Goal: Check status: Check status

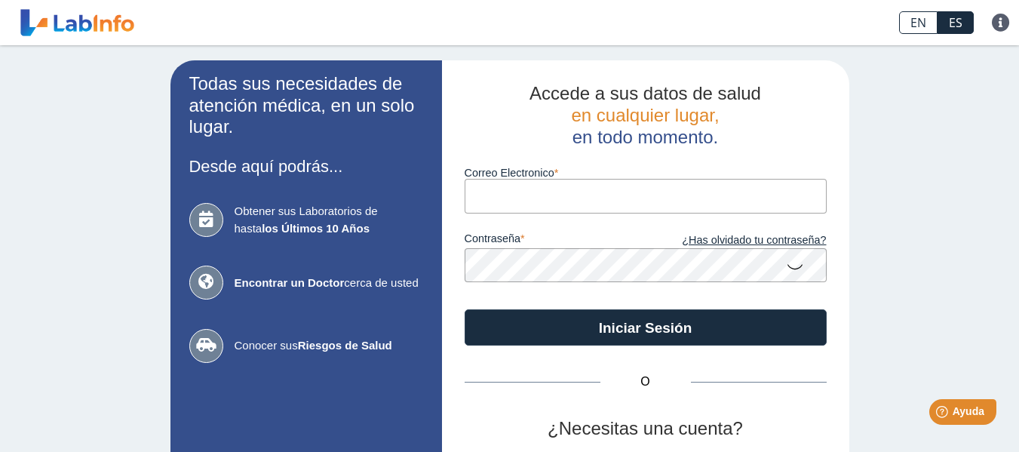
click at [497, 195] on input "Correo Electronico" at bounding box center [645, 196] width 362 height 34
type input "[EMAIL_ADDRESS][DOMAIN_NAME]"
click at [786, 267] on icon at bounding box center [795, 265] width 18 height 29
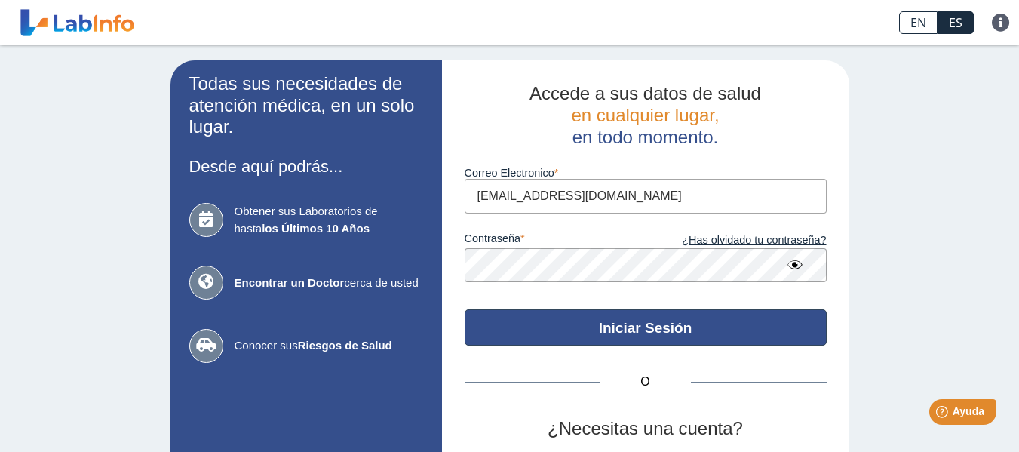
click at [605, 322] on button "Iniciar Sesión" at bounding box center [645, 327] width 362 height 36
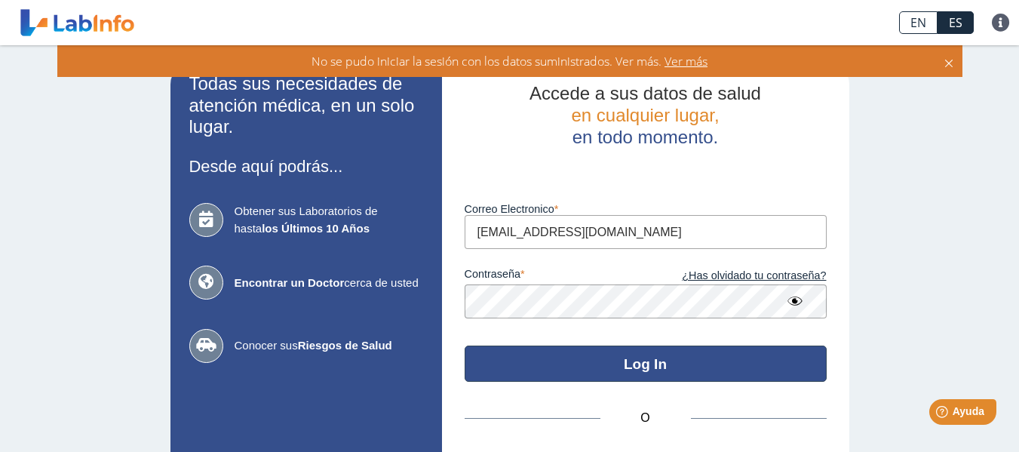
click at [696, 357] on button "Log In" at bounding box center [645, 363] width 362 height 36
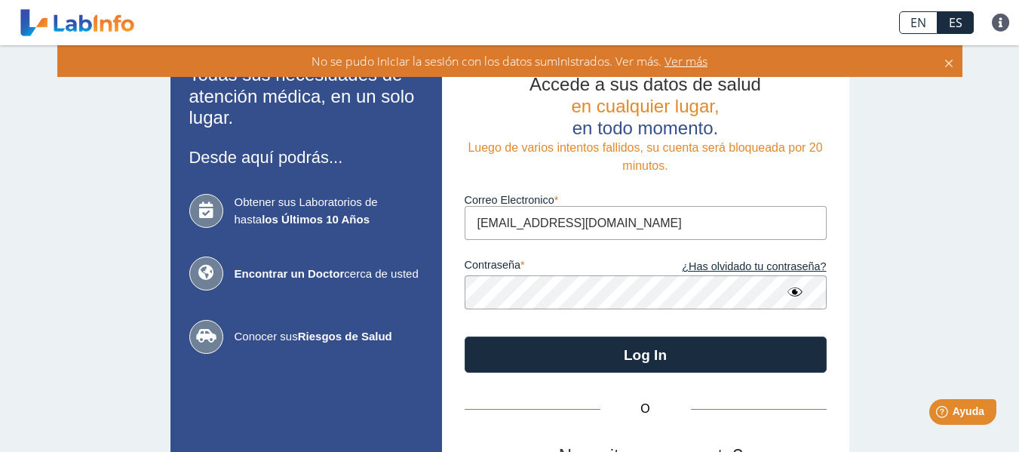
scroll to position [8, 0]
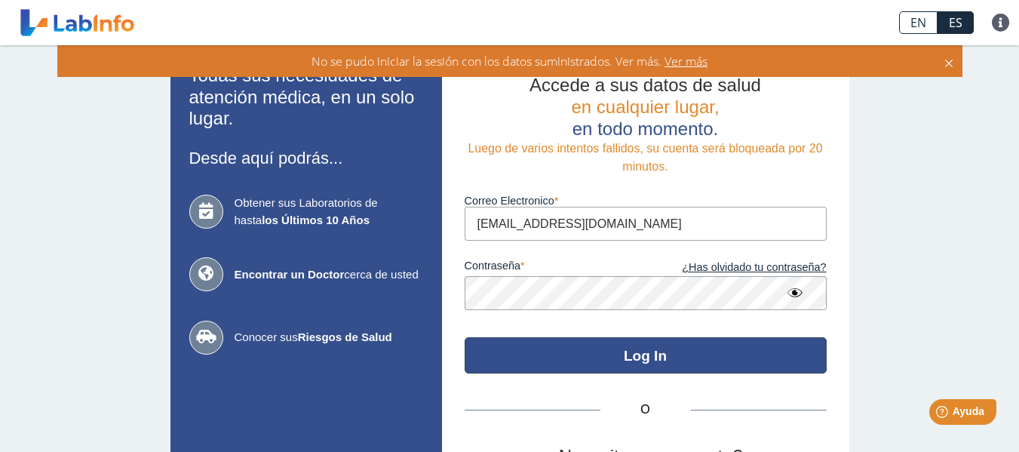
click at [618, 354] on button "Log In" at bounding box center [645, 355] width 362 height 36
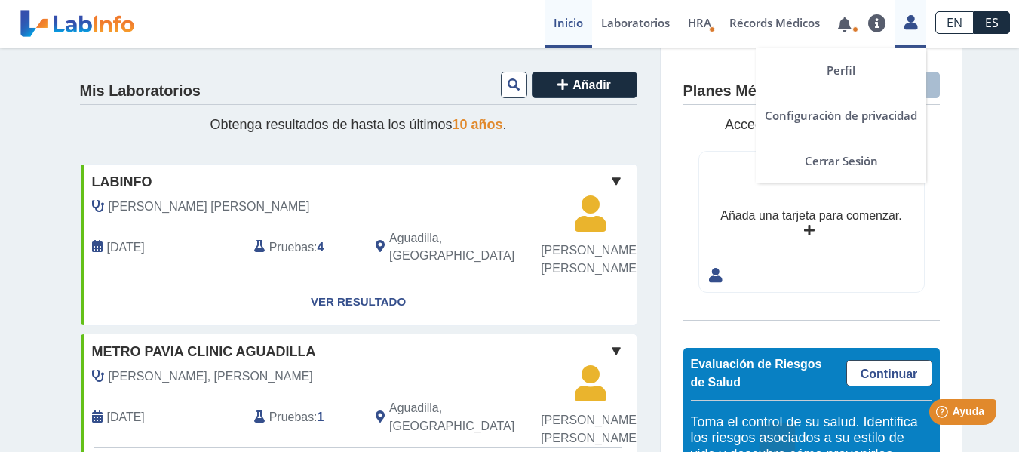
click at [913, 26] on icon at bounding box center [910, 22] width 13 height 11
click at [914, 26] on icon at bounding box center [910, 22] width 13 height 11
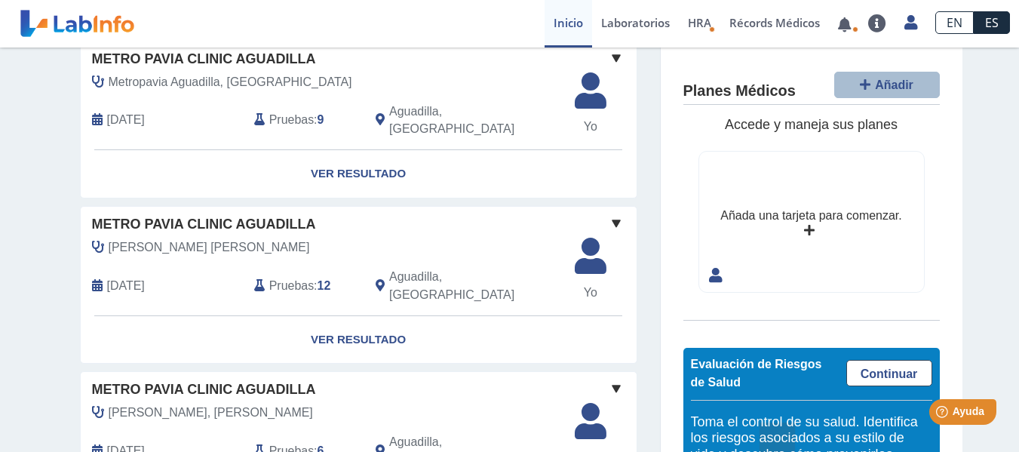
scroll to position [464, 0]
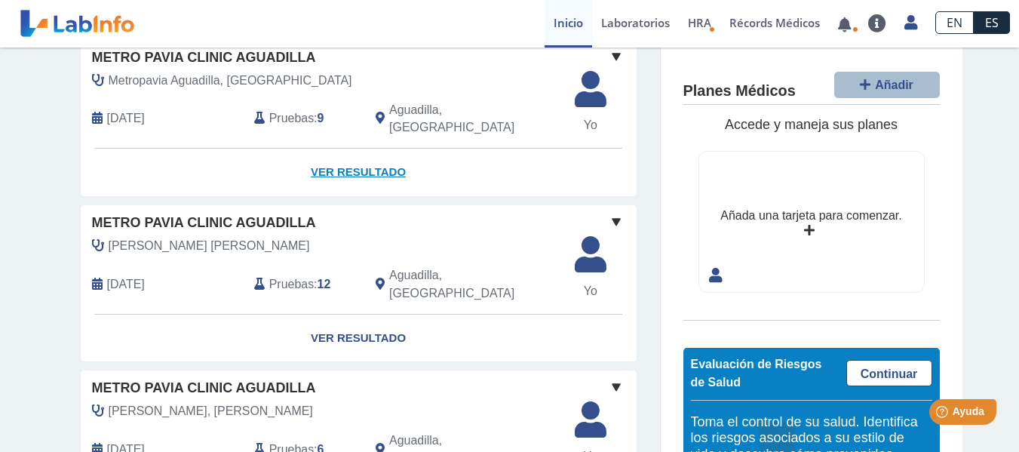
click at [342, 196] on link "Ver Resultado" at bounding box center [359, 173] width 556 height 48
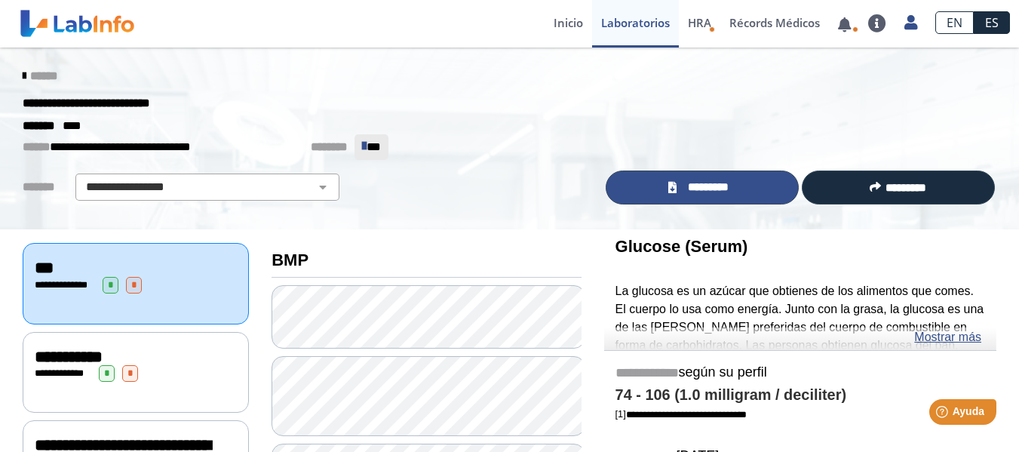
click at [681, 187] on span "*********" at bounding box center [708, 187] width 55 height 17
